Goal: Transaction & Acquisition: Purchase product/service

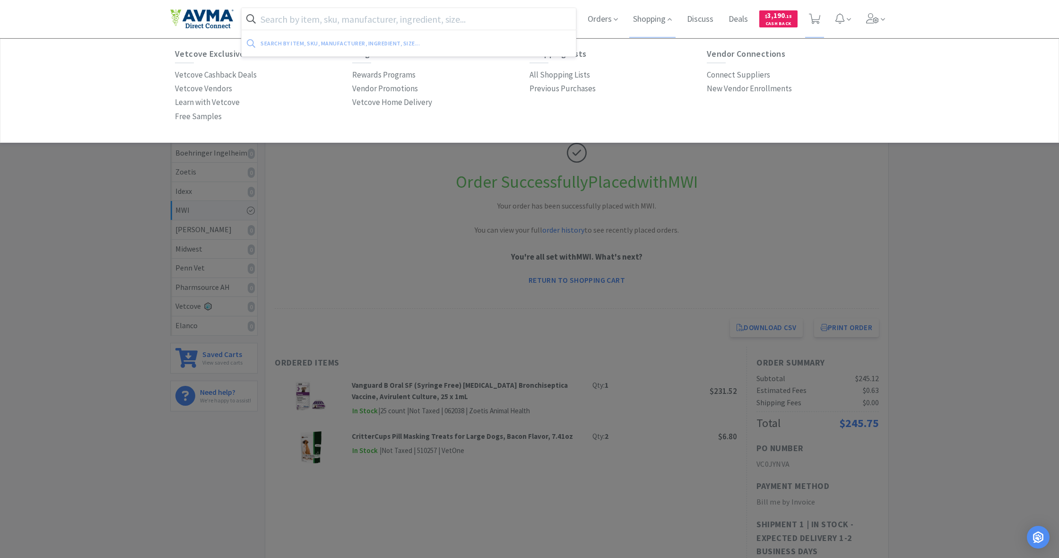
click at [268, 16] on input "text" at bounding box center [409, 19] width 334 height 22
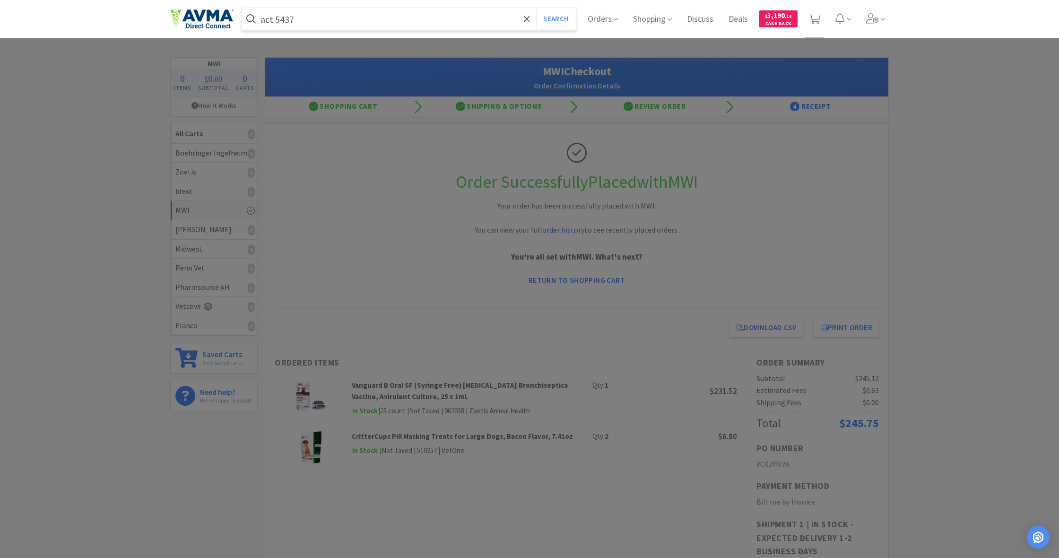
type input "act 5437"
click at [555, 19] on button "Search" at bounding box center [555, 19] width 39 height 22
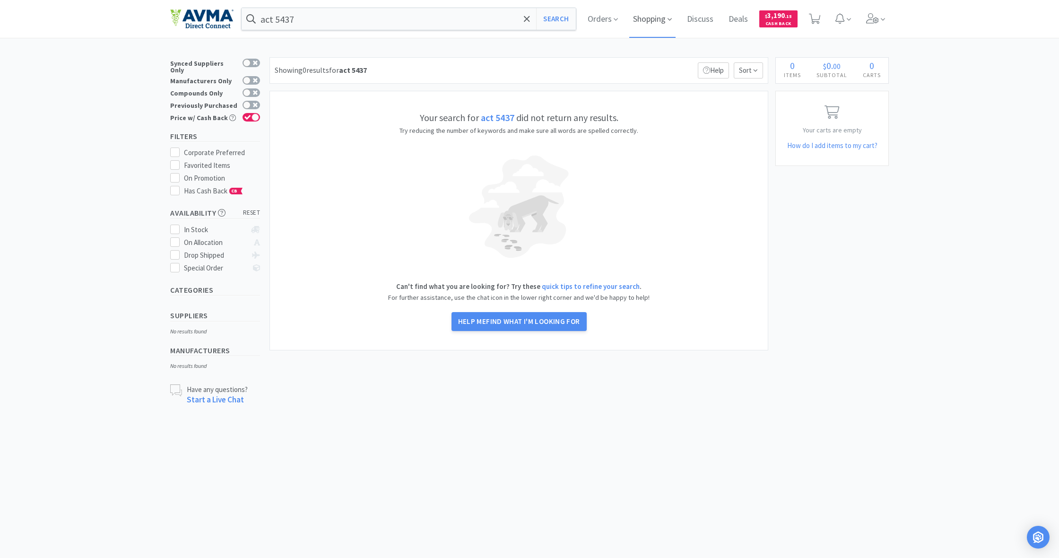
click at [647, 16] on span "Shopping" at bounding box center [652, 19] width 46 height 38
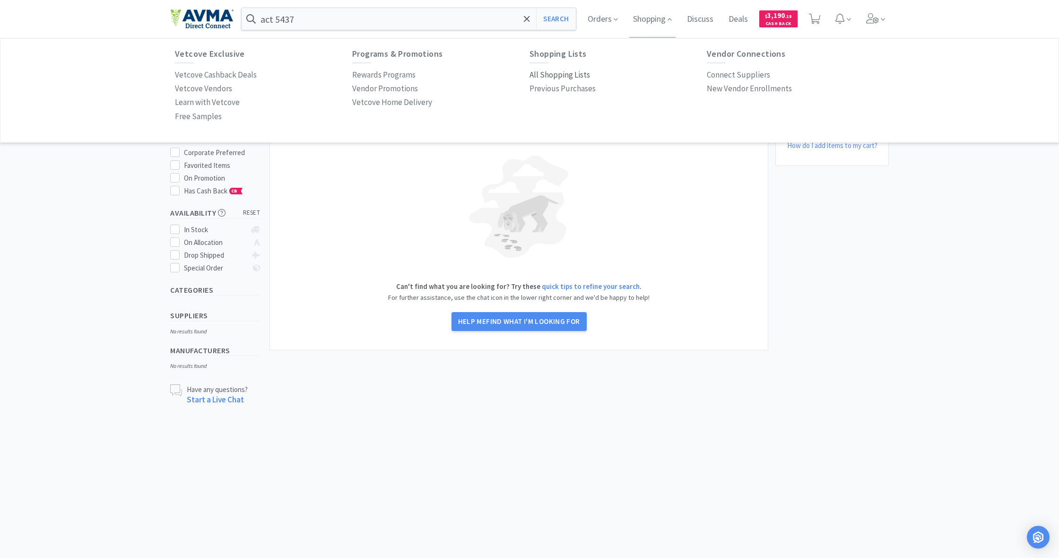
click at [570, 75] on p "All Shopping Lists" at bounding box center [560, 75] width 61 height 13
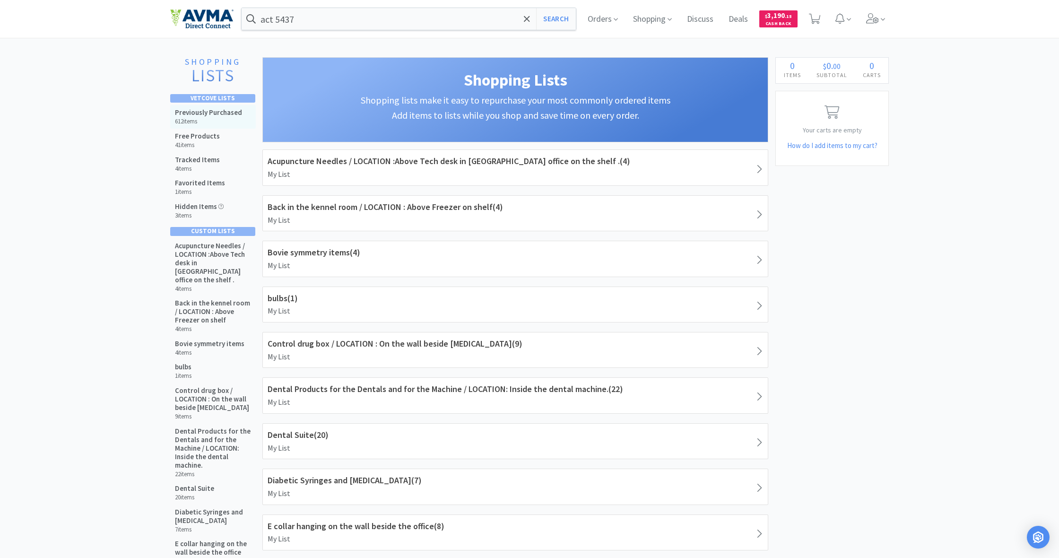
click at [203, 118] on h6 "612 items" at bounding box center [208, 122] width 67 height 8
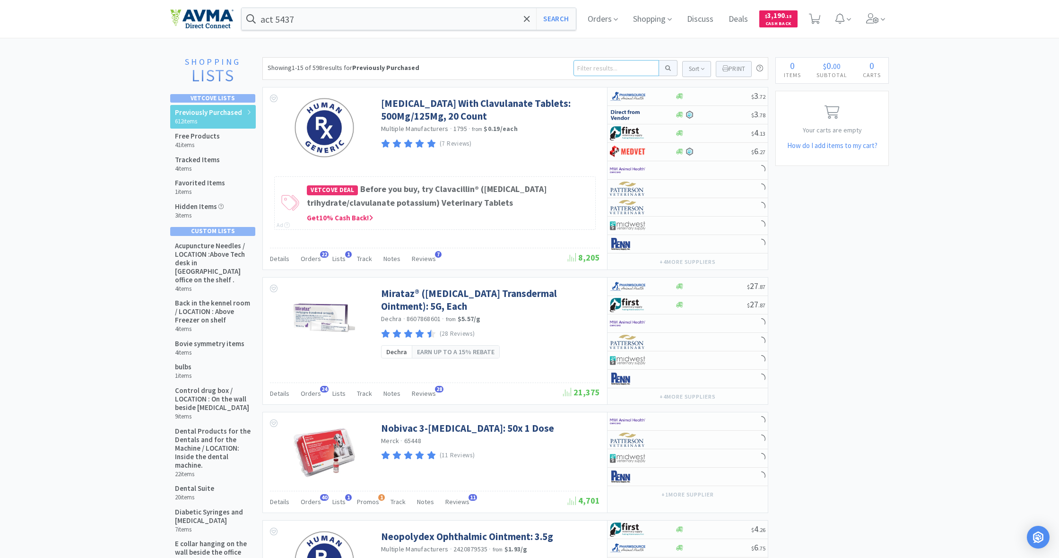
click at [580, 69] on input at bounding box center [617, 68] width 86 height 16
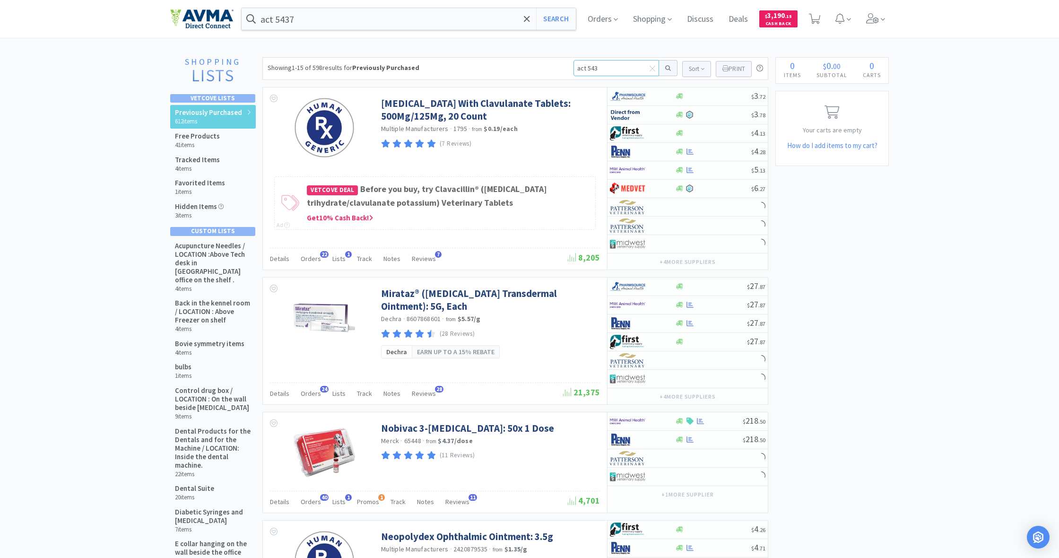
type input "act 5437"
click at [667, 68] on button at bounding box center [668, 68] width 18 height 16
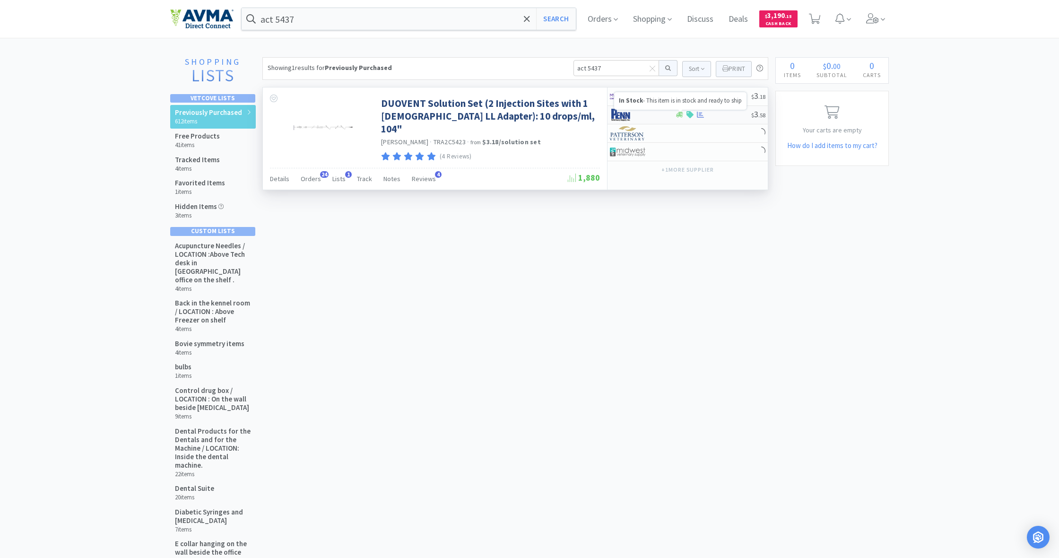
click at [679, 115] on icon at bounding box center [679, 115] width 7 height 6
select select "1"
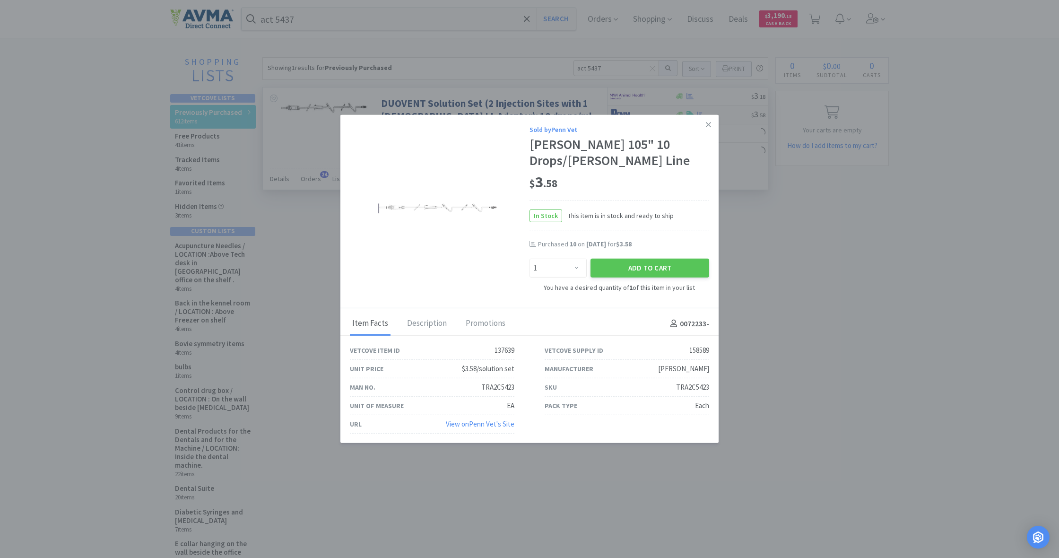
drag, startPoint x: 711, startPoint y: 136, endPoint x: 689, endPoint y: 124, distance: 24.8
click at [711, 135] on link at bounding box center [708, 125] width 17 height 20
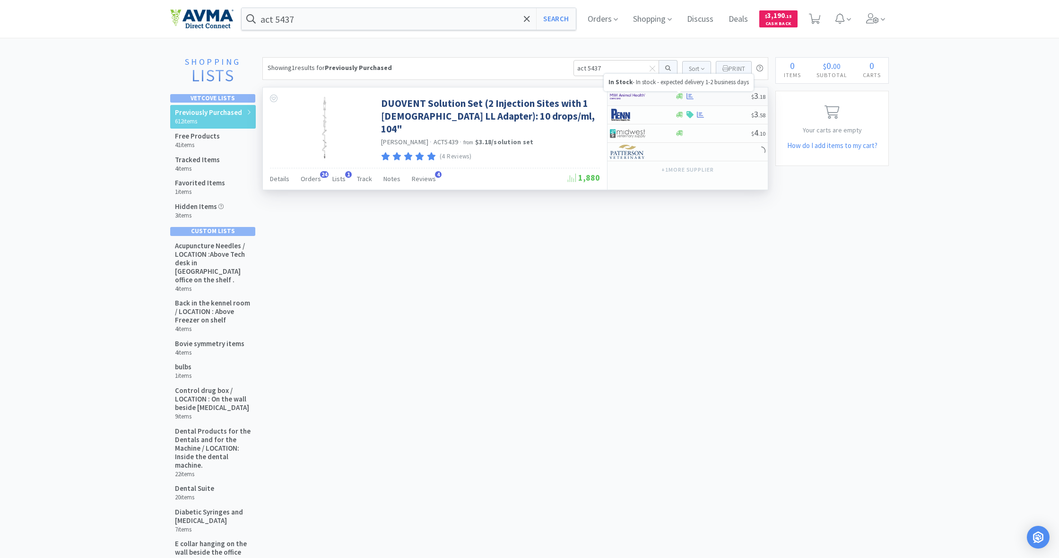
click at [680, 96] on icon at bounding box center [679, 97] width 7 height 6
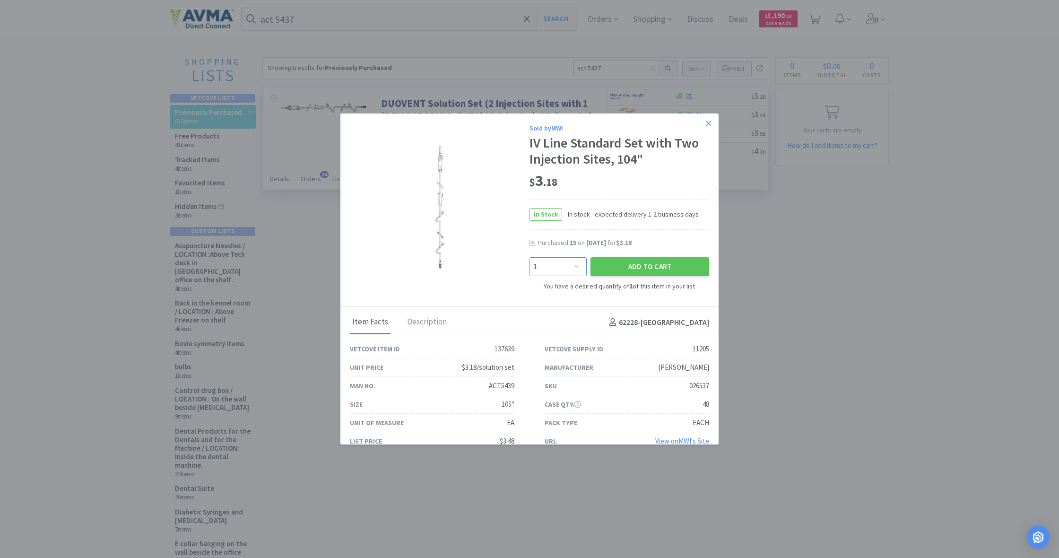
select select "10"
click at [632, 267] on button "Add to Cart" at bounding box center [650, 266] width 119 height 19
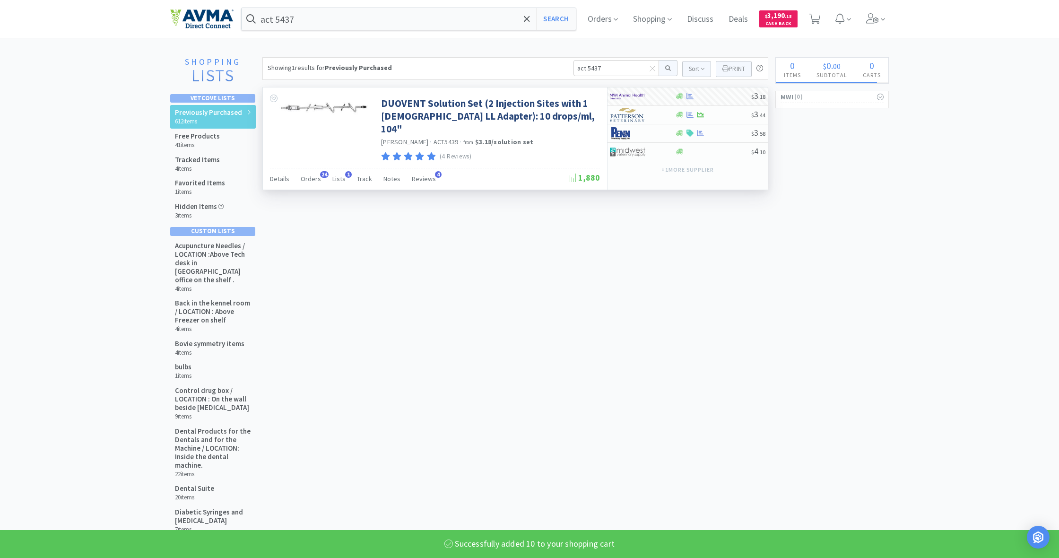
select select "10"
